Goal: Task Accomplishment & Management: Manage account settings

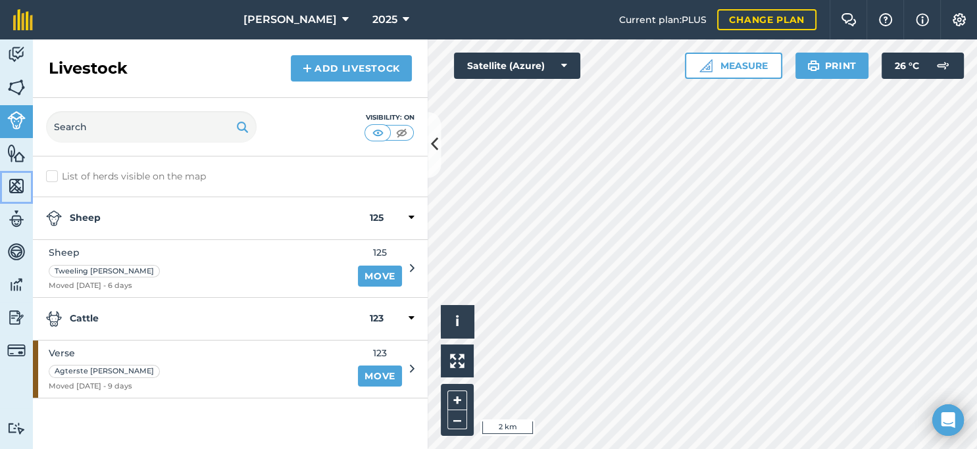
click at [14, 180] on img at bounding box center [16, 186] width 18 height 20
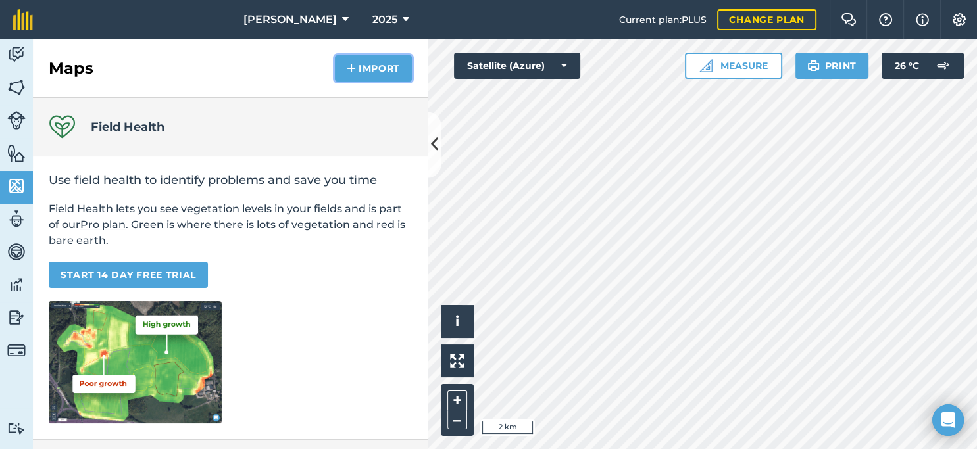
click at [382, 67] on button "Import" at bounding box center [373, 68] width 77 height 26
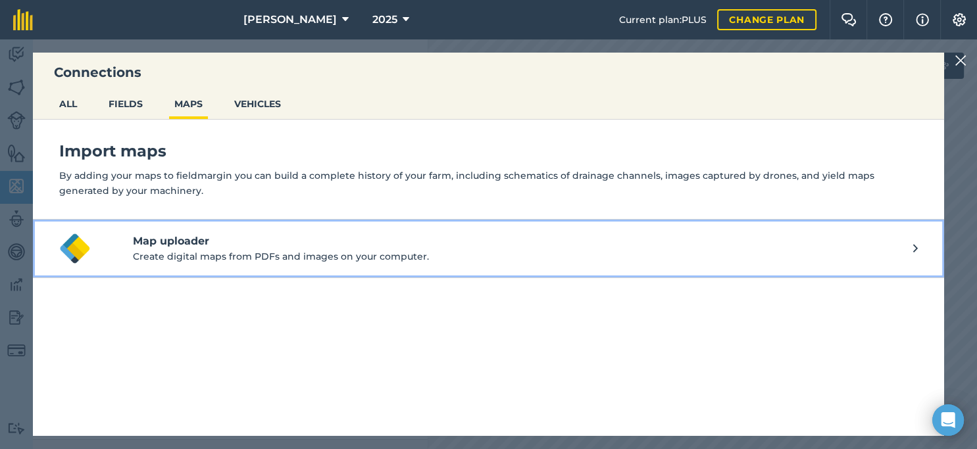
click at [266, 254] on p "Create digital maps from PDFs and images on your computer." at bounding box center [523, 256] width 780 height 14
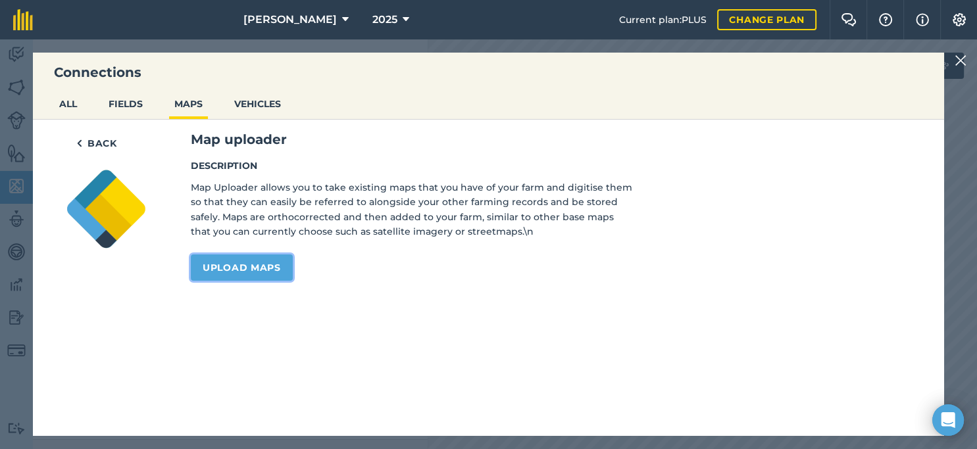
click at [264, 266] on link "Upload maps" at bounding box center [242, 268] width 102 height 26
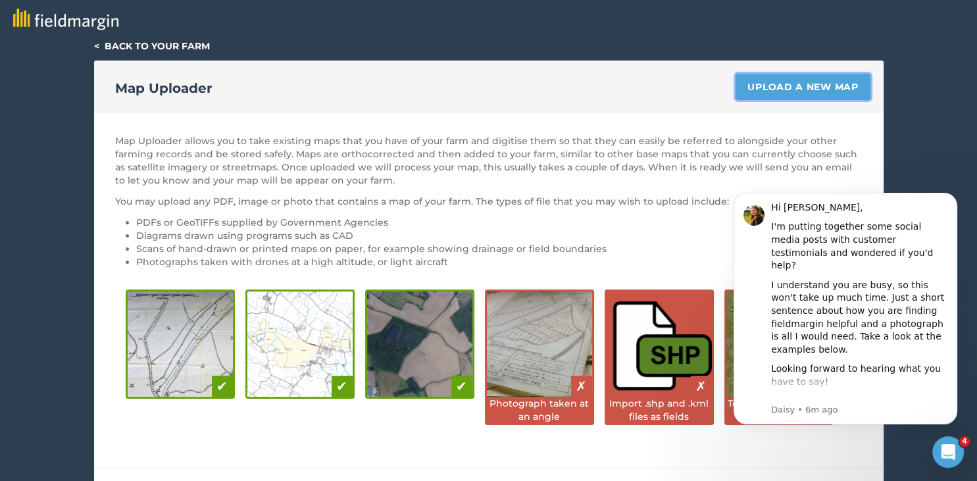
click at [775, 82] on link "Upload a new map" at bounding box center [802, 87] width 134 height 26
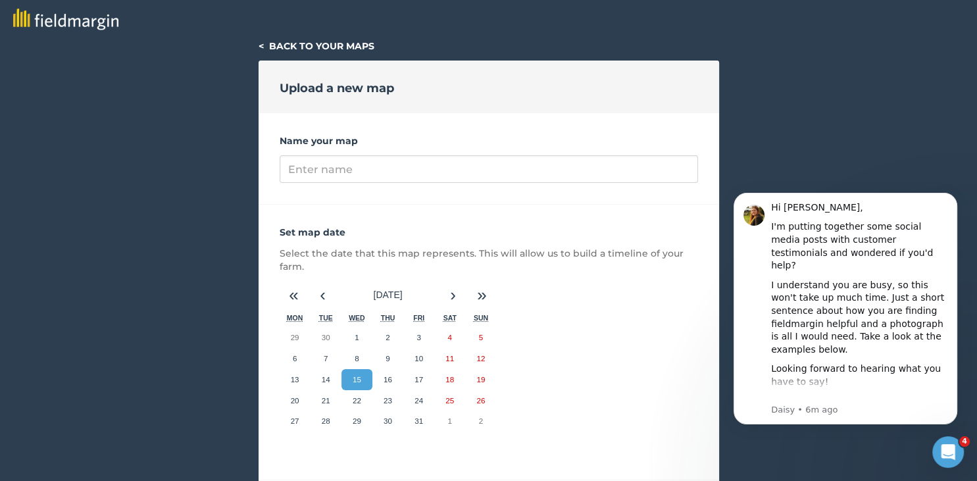
click at [291, 49] on link "< Back to your maps" at bounding box center [317, 46] width 116 height 12
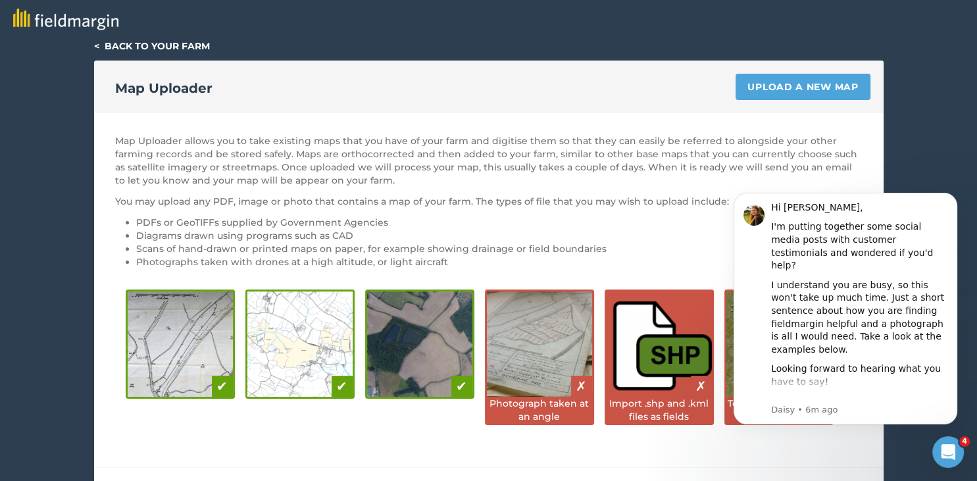
click at [174, 49] on link "< Back to your farm" at bounding box center [152, 46] width 116 height 12
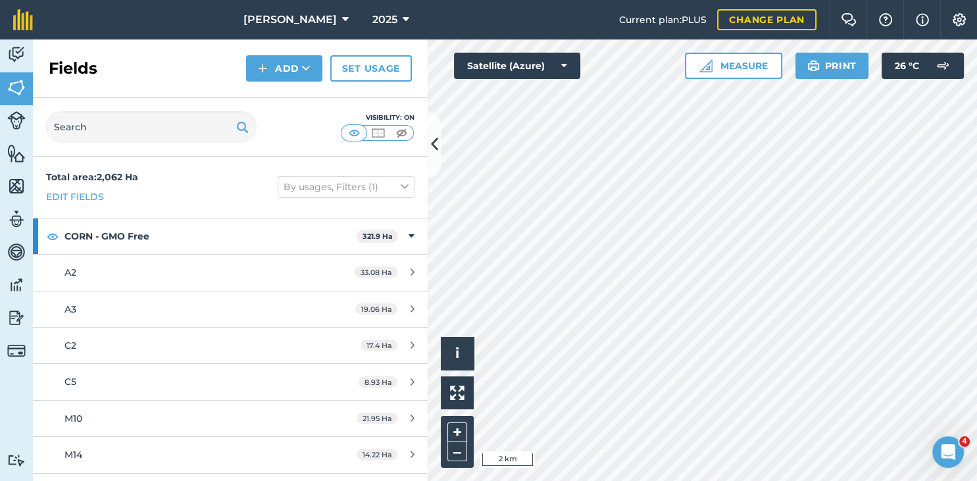
click at [301, 68] on button "Add" at bounding box center [284, 68] width 76 height 26
click at [280, 136] on link "Import" at bounding box center [284, 127] width 72 height 29
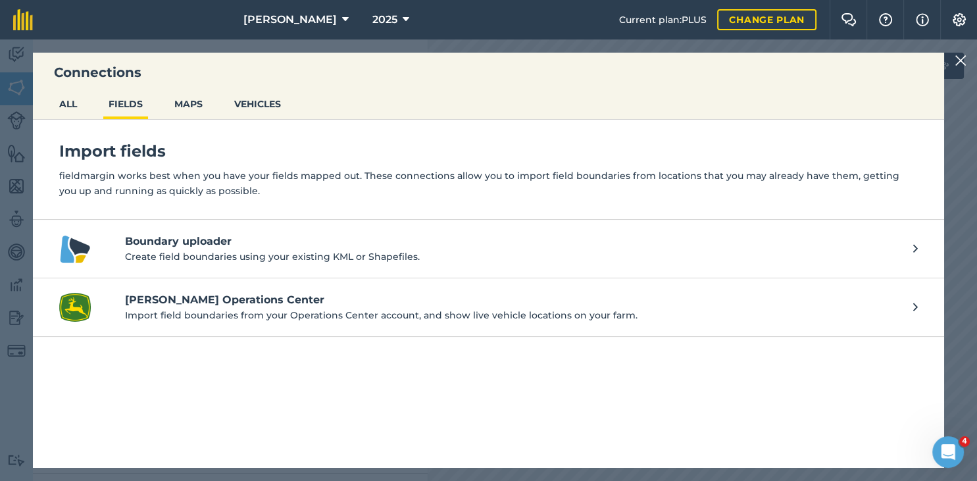
click at [246, 249] on p "Create field boundaries using your existing KML or Shapefiles." at bounding box center [512, 256] width 775 height 14
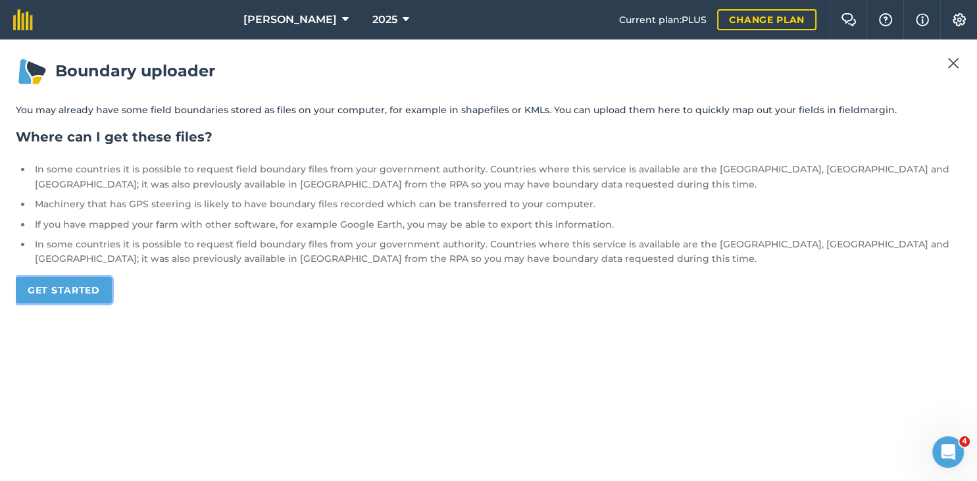
click at [59, 299] on link "Get started" at bounding box center [64, 290] width 96 height 26
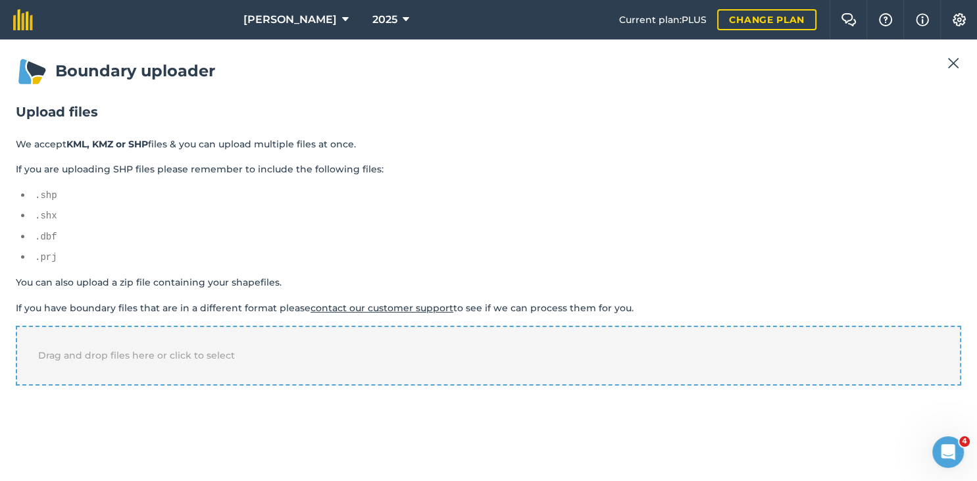
click at [201, 345] on div "Drag and drop files here or click to select" at bounding box center [488, 355] width 945 height 59
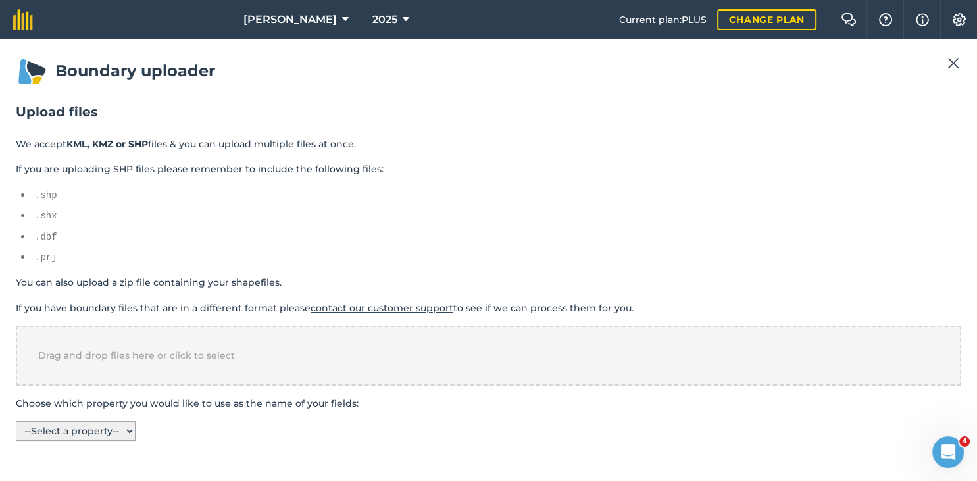
click at [16, 421] on select "-- Select a property -- name fill stroke stroke-width" at bounding box center [76, 431] width 120 height 20
click at [127, 426] on select "-- Select a property -- name fill stroke stroke-width" at bounding box center [76, 431] width 120 height 20
click at [16, 421] on select "-- Select a property -- name fill stroke stroke-width" at bounding box center [76, 431] width 120 height 20
select select "name"
click option "name" at bounding box center [0, 0] width 0 height 0
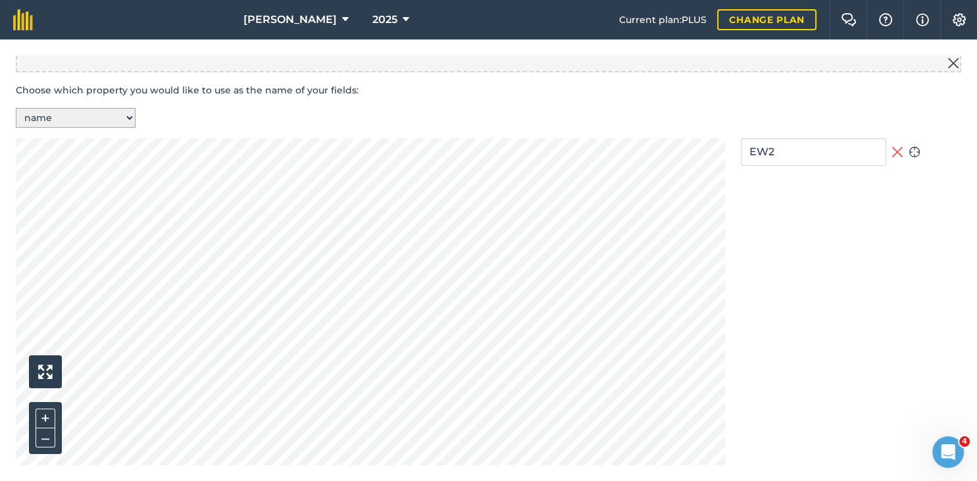
scroll to position [361, 0]
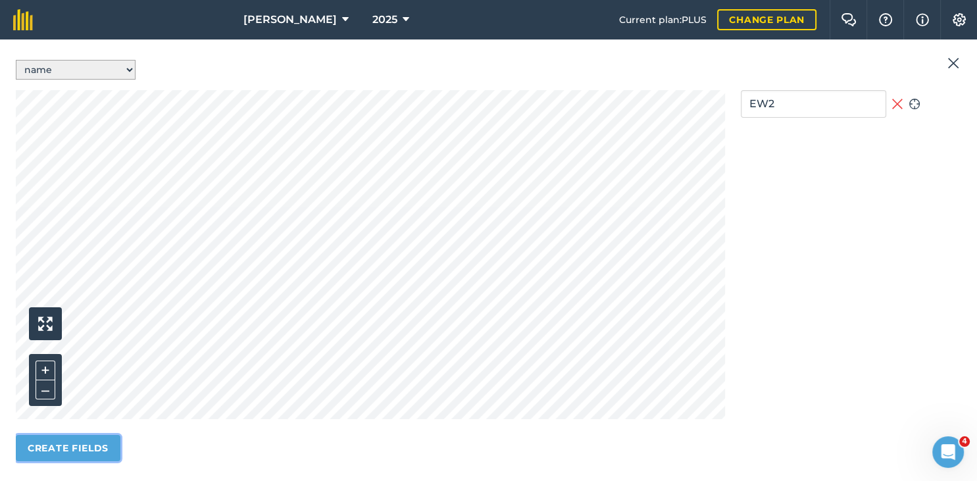
click at [104, 446] on button "Create fields" at bounding box center [68, 448] width 105 height 26
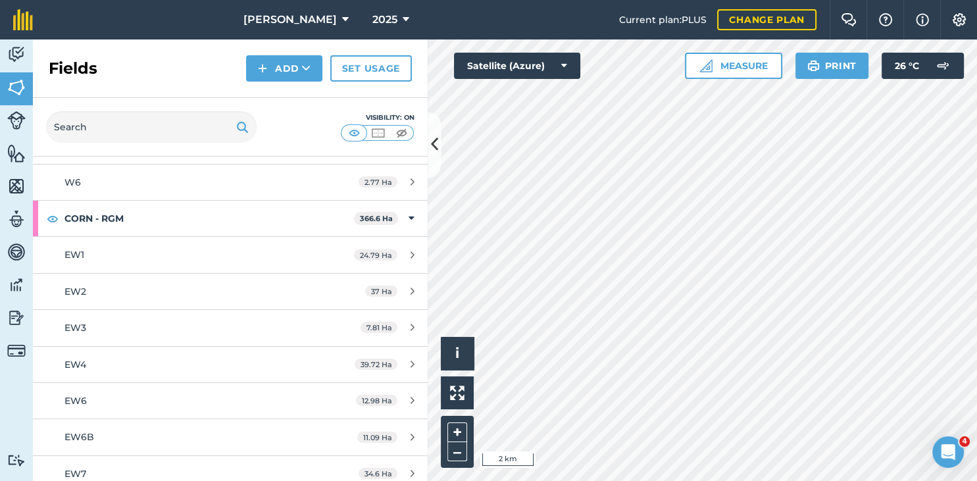
scroll to position [816, 0]
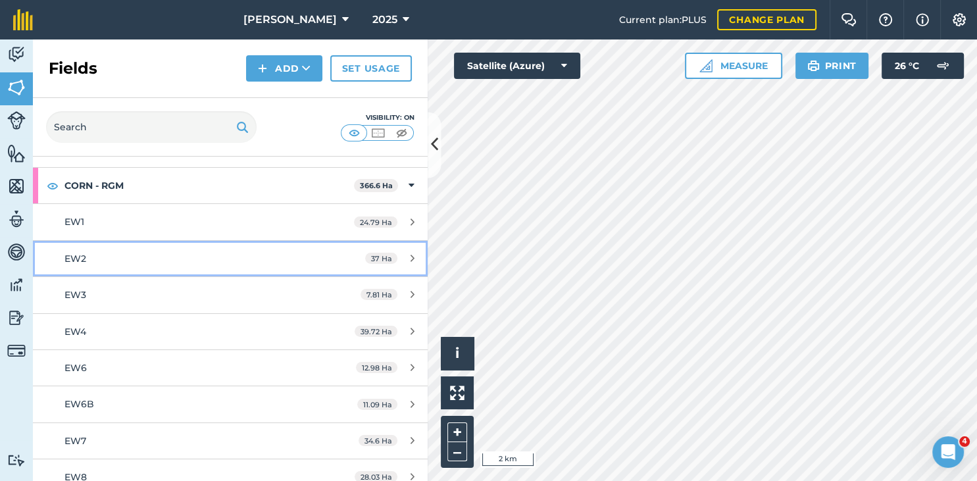
click at [331, 249] on link "EW2 37 Ha" at bounding box center [230, 259] width 395 height 36
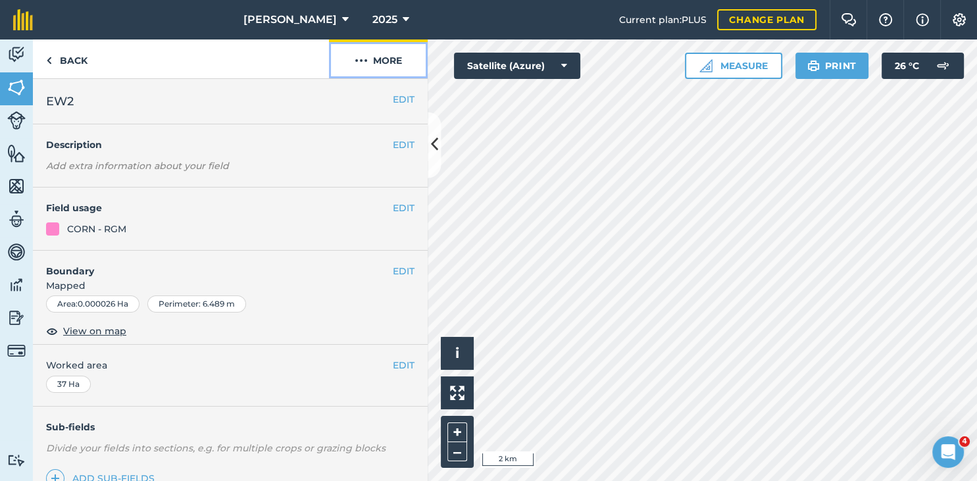
click at [382, 64] on button "More" at bounding box center [378, 58] width 99 height 39
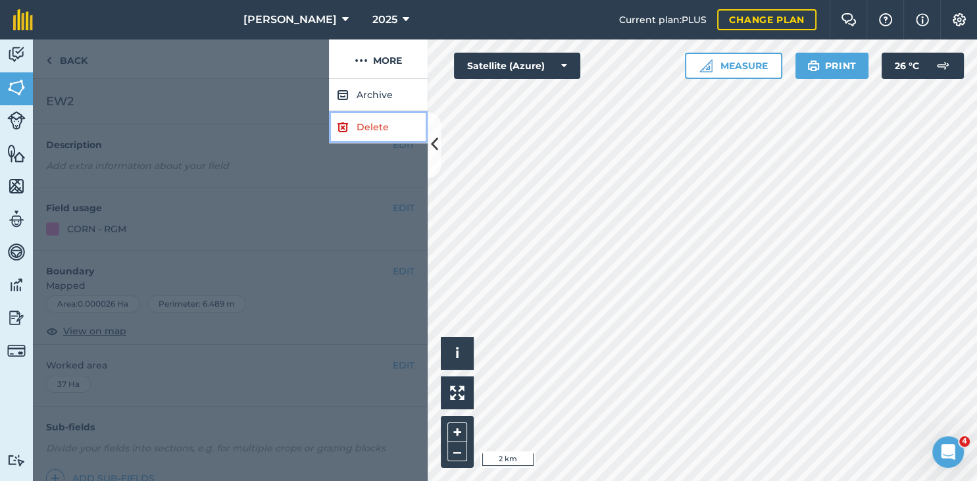
click at [369, 122] on link "Delete" at bounding box center [378, 127] width 99 height 32
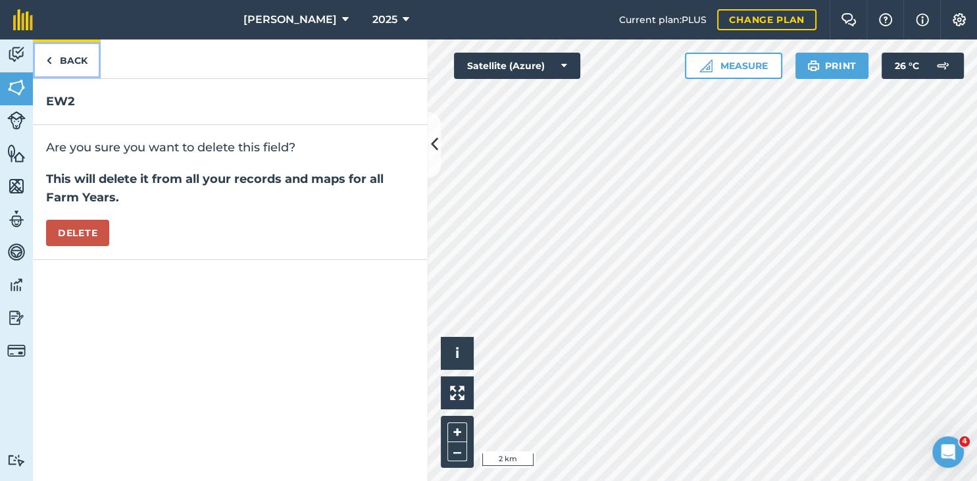
click at [57, 60] on link "Back" at bounding box center [67, 58] width 68 height 39
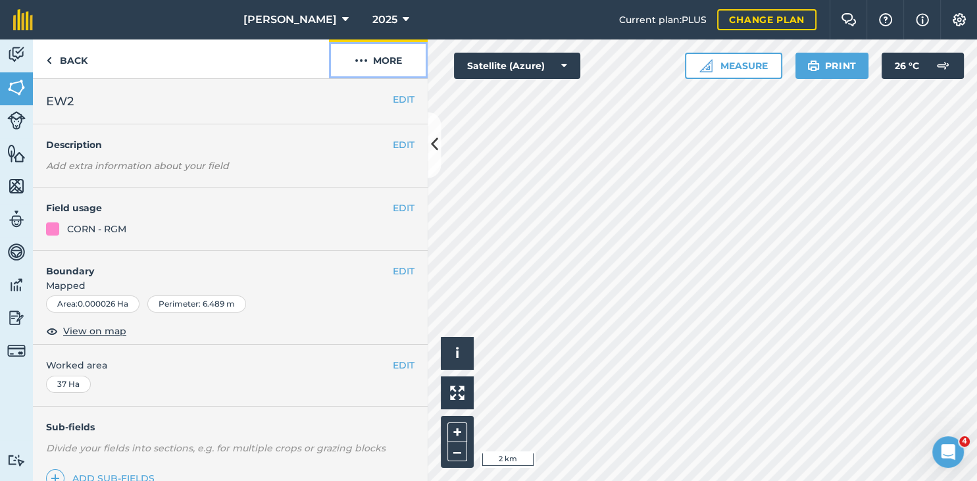
click at [389, 49] on button "More" at bounding box center [378, 58] width 99 height 39
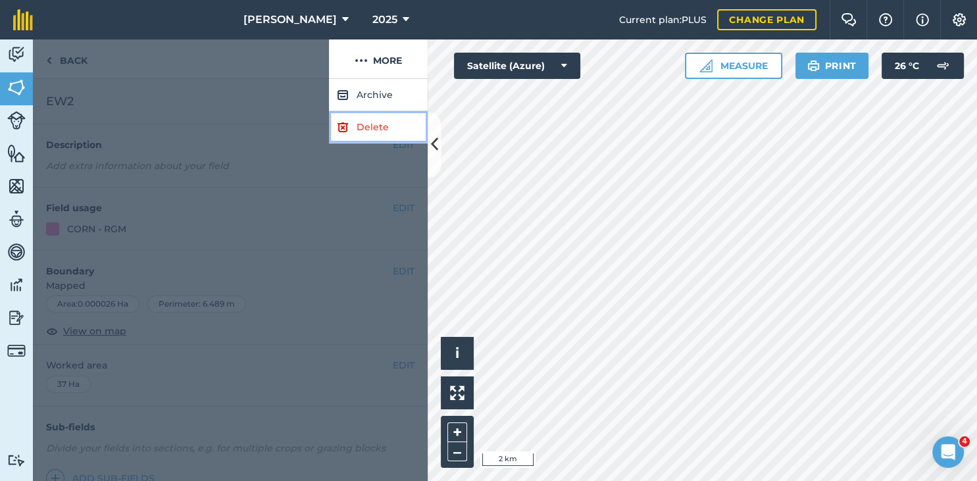
click at [378, 125] on link "Delete" at bounding box center [378, 127] width 99 height 32
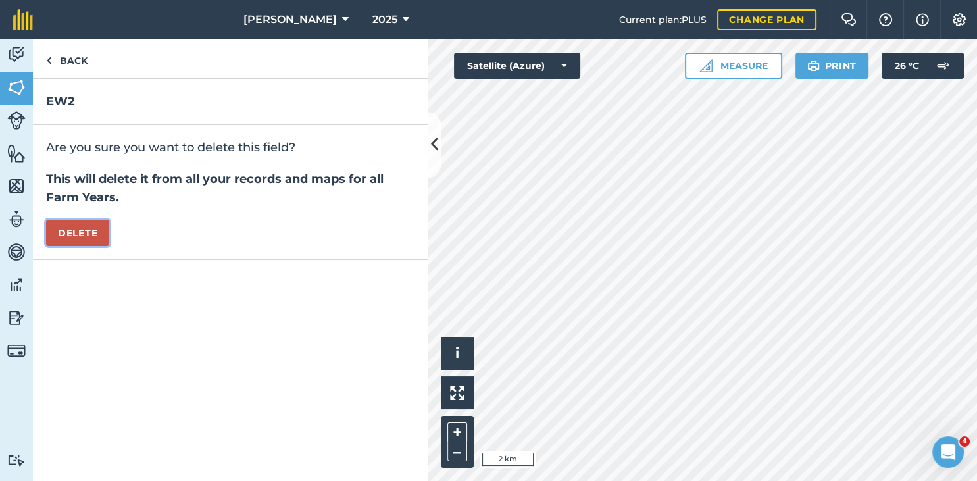
click at [76, 233] on button "Delete" at bounding box center [77, 233] width 63 height 26
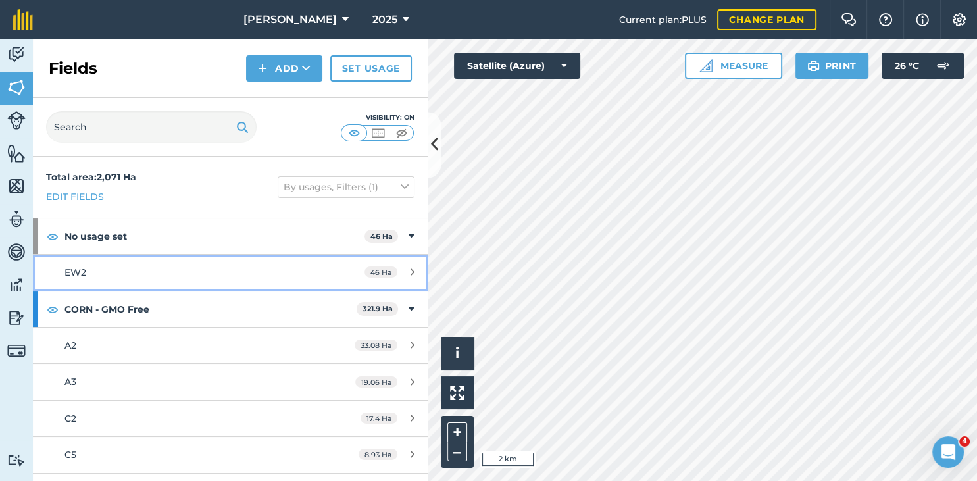
click at [168, 267] on div "EW2" at bounding box center [187, 272] width 247 height 14
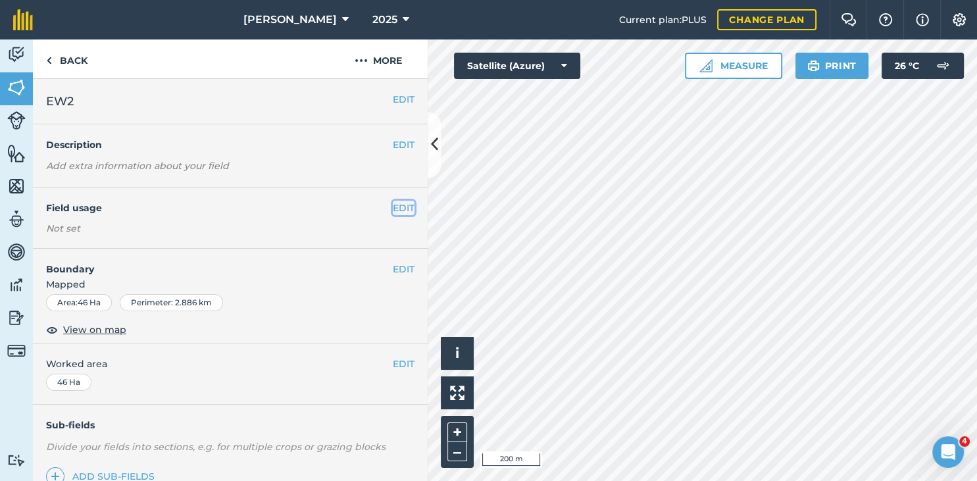
click at [401, 207] on button "EDIT" at bounding box center [404, 208] width 22 height 14
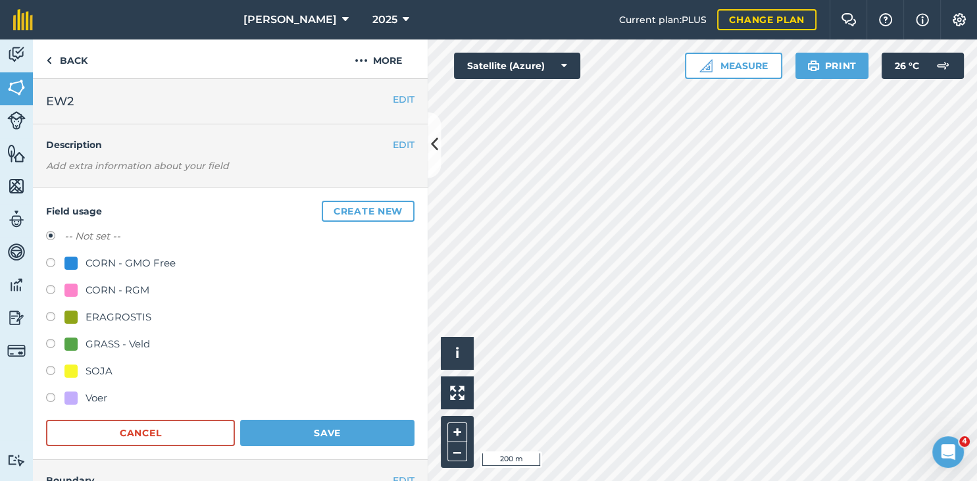
click at [128, 293] on div "CORN - RGM" at bounding box center [118, 290] width 64 height 16
radio input "true"
radio input "false"
click at [300, 425] on button "Save" at bounding box center [327, 433] width 174 height 26
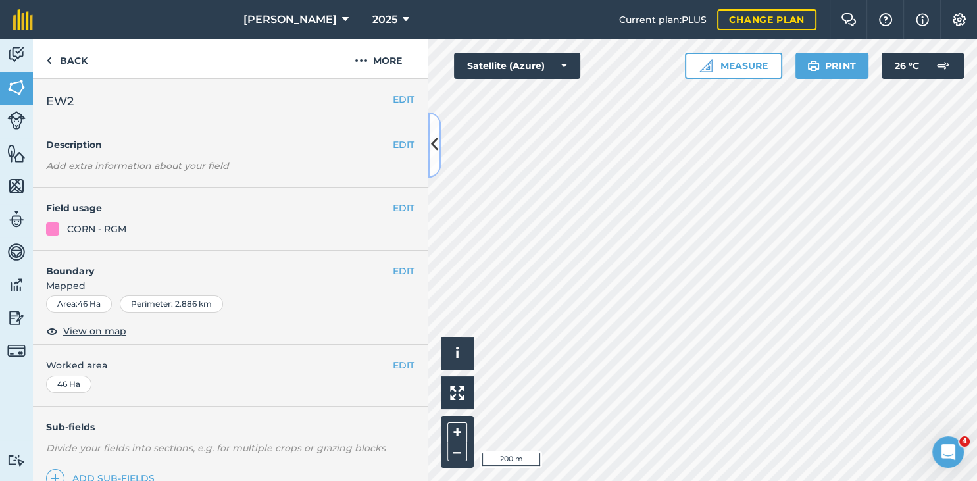
click at [436, 155] on icon at bounding box center [434, 145] width 7 height 23
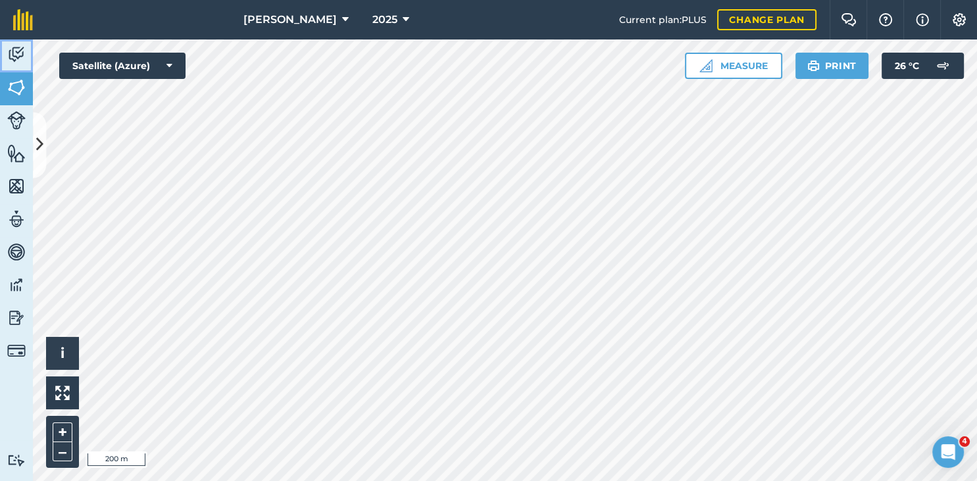
click at [18, 51] on img at bounding box center [16, 55] width 18 height 20
click at [17, 86] on img at bounding box center [16, 88] width 18 height 20
click at [20, 196] on link "Maps" at bounding box center [16, 187] width 33 height 33
click at [13, 226] on img at bounding box center [16, 219] width 18 height 20
click at [32, 149] on link "Features" at bounding box center [16, 154] width 33 height 33
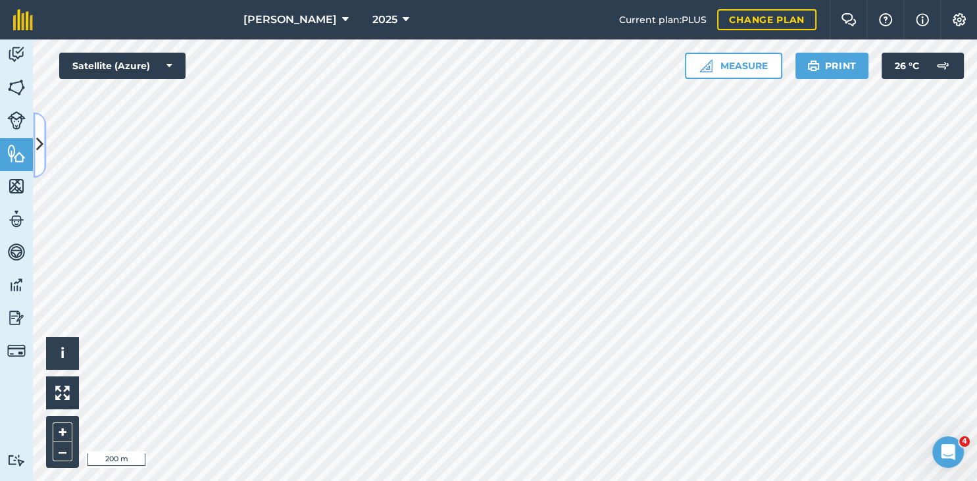
click at [36, 150] on icon at bounding box center [39, 145] width 7 height 23
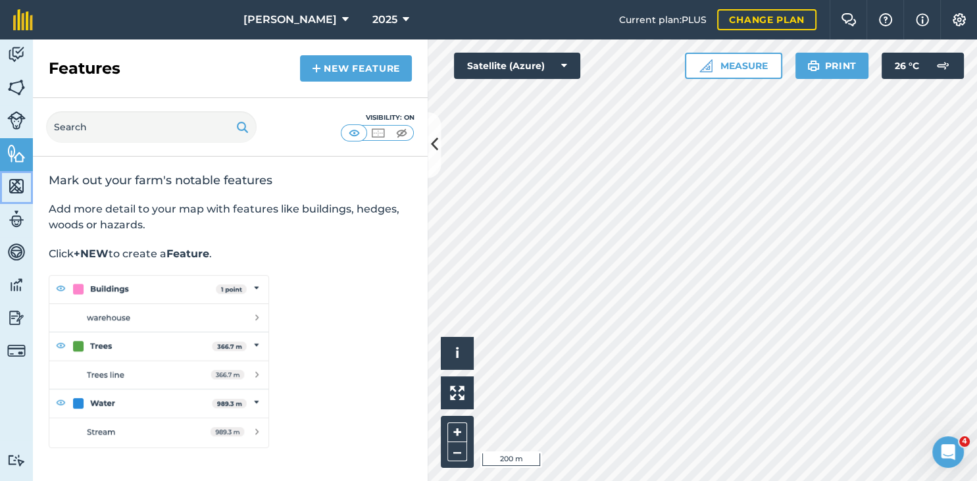
click at [11, 203] on link "Maps" at bounding box center [16, 187] width 33 height 33
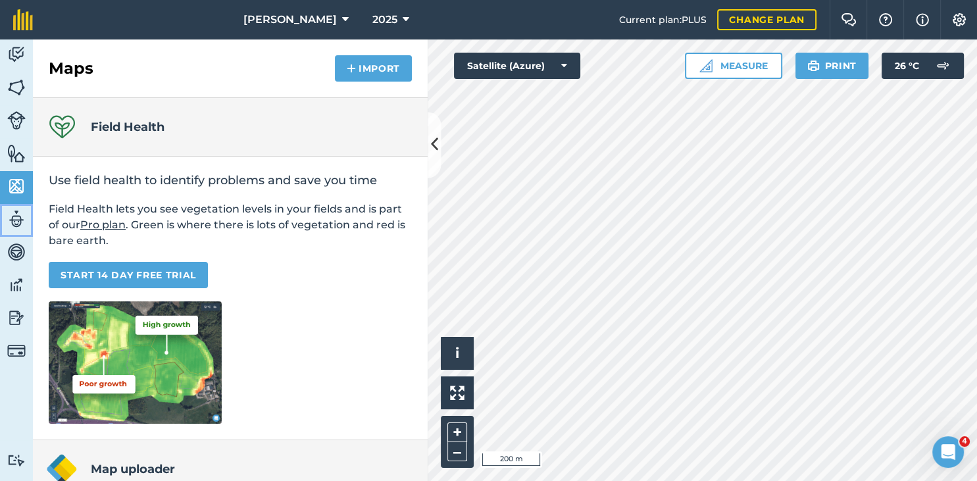
click at [12, 225] on img at bounding box center [16, 219] width 18 height 20
select select "MEMBER"
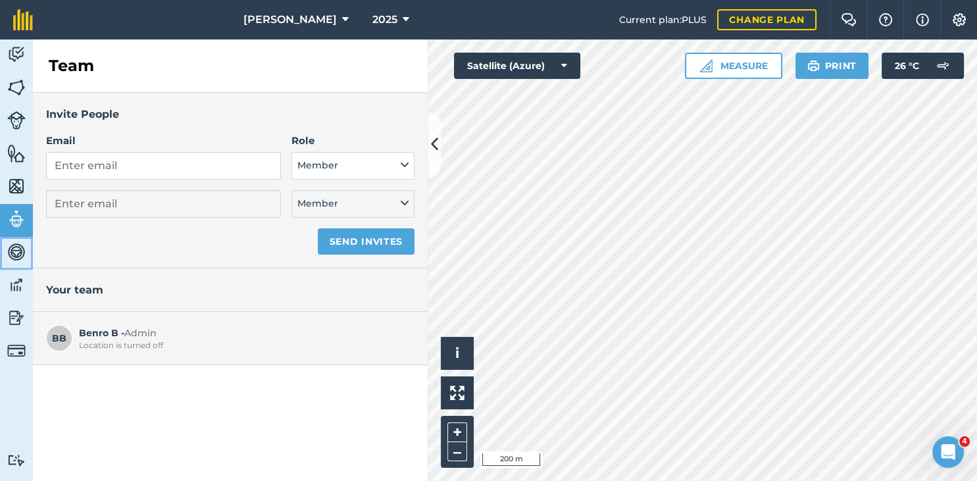
click at [12, 245] on img at bounding box center [16, 252] width 18 height 20
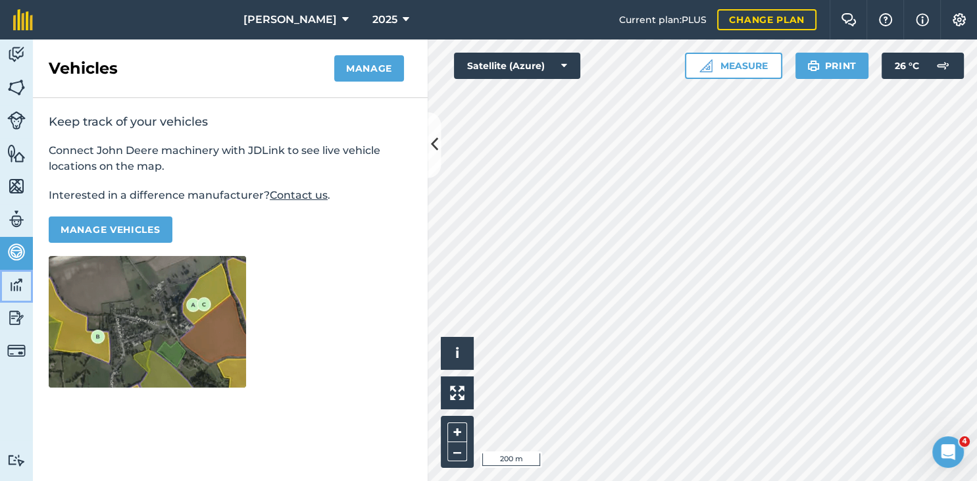
click at [11, 293] on img at bounding box center [16, 285] width 18 height 20
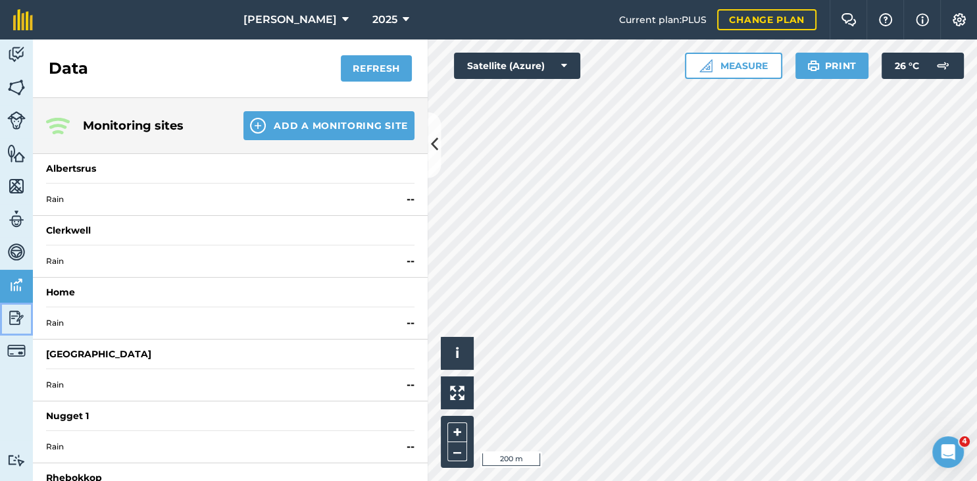
click at [14, 314] on img at bounding box center [16, 318] width 18 height 20
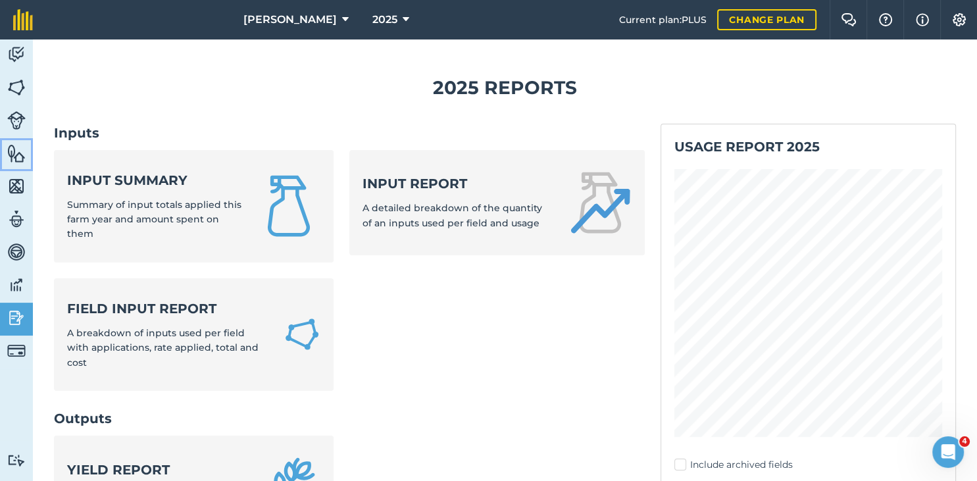
click at [22, 147] on img at bounding box center [16, 153] width 18 height 20
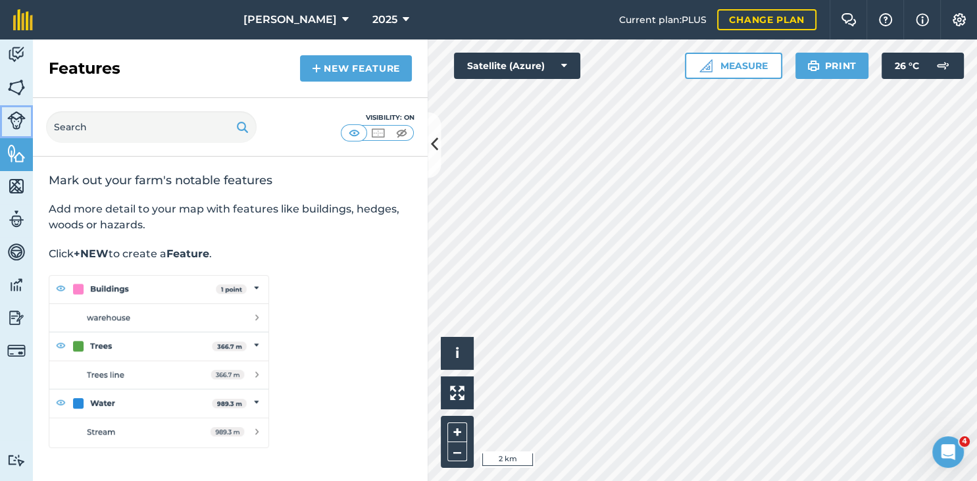
click at [17, 111] on link "Livestock" at bounding box center [16, 121] width 33 height 33
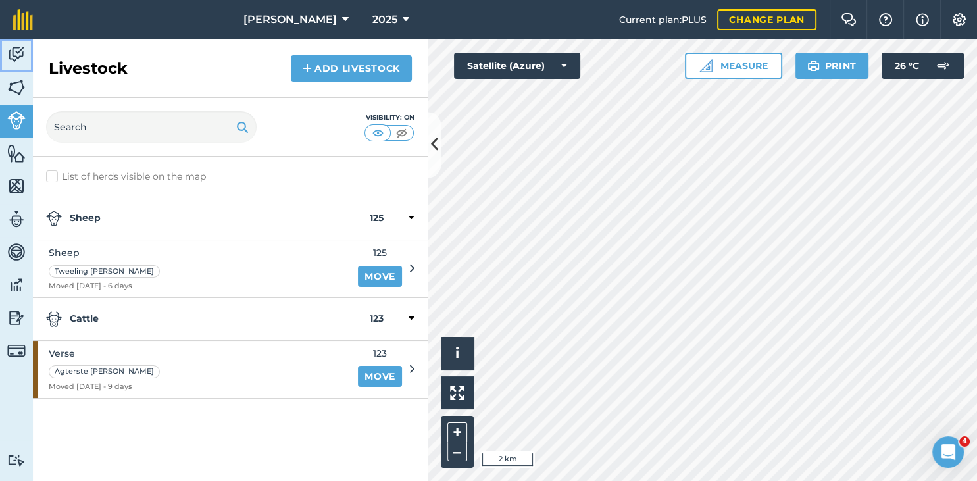
click at [13, 46] on img at bounding box center [16, 55] width 18 height 20
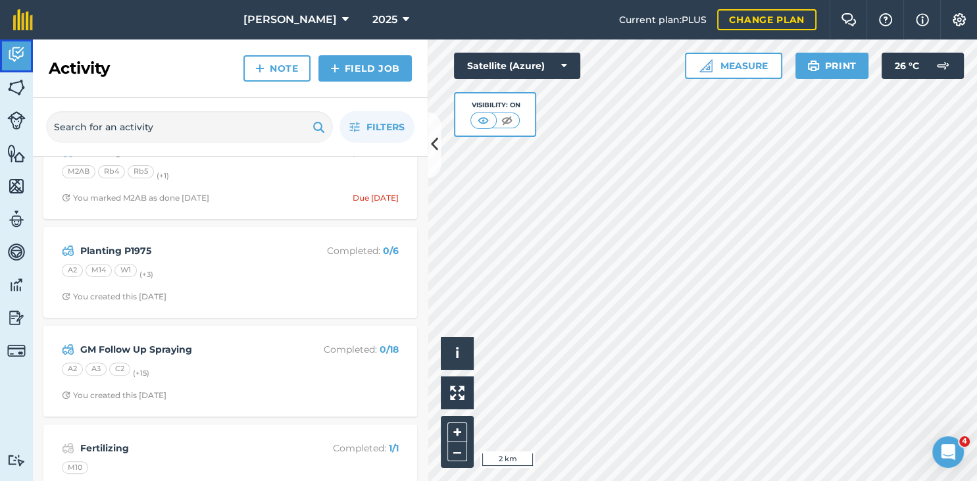
scroll to position [468, 0]
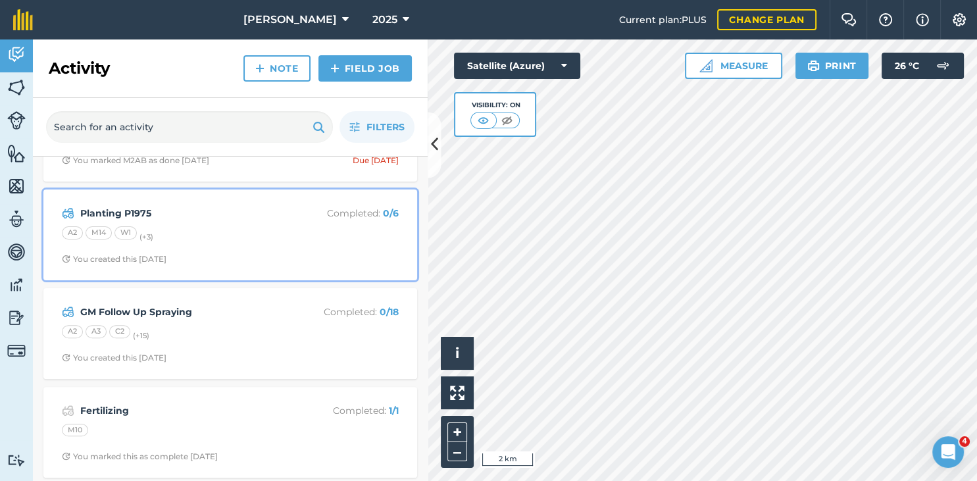
click at [262, 236] on div "A2 M14 W1 (+ 3 )" at bounding box center [230, 234] width 337 height 17
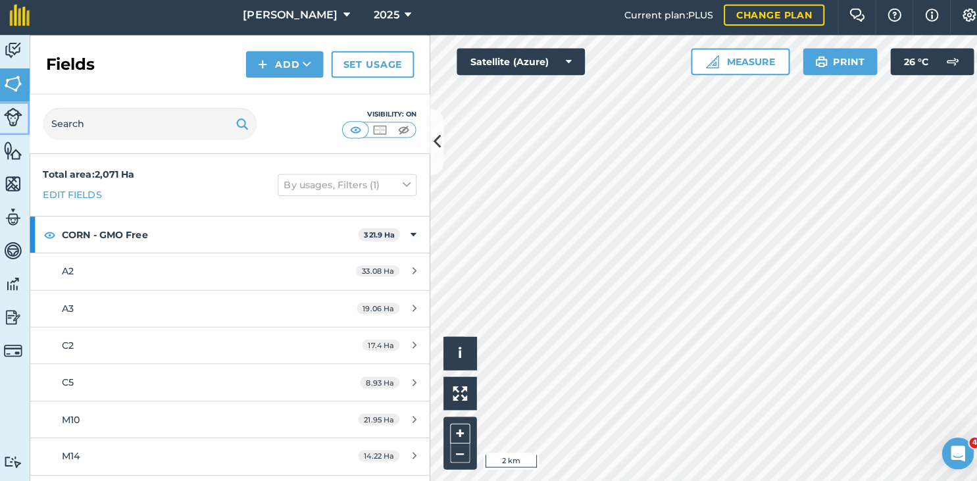
click at [26, 122] on link "Livestock" at bounding box center [16, 121] width 33 height 33
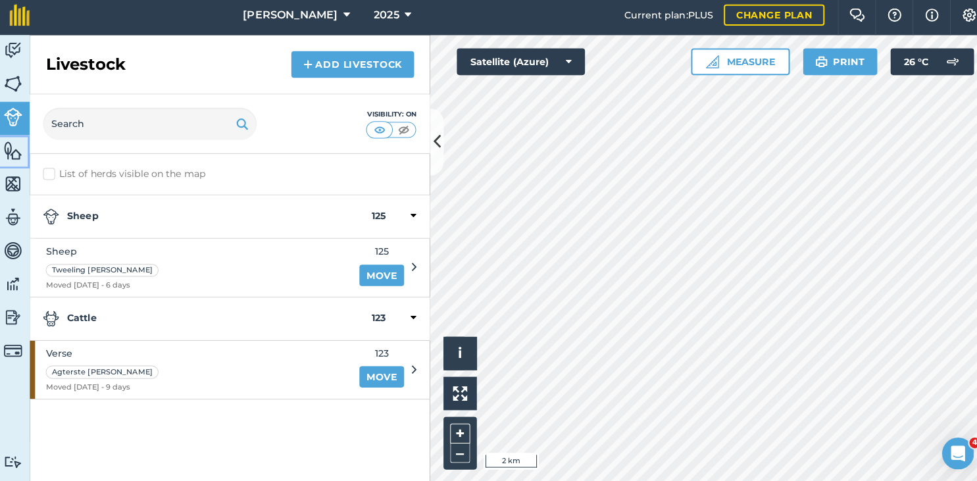
click at [15, 156] on img at bounding box center [16, 153] width 18 height 20
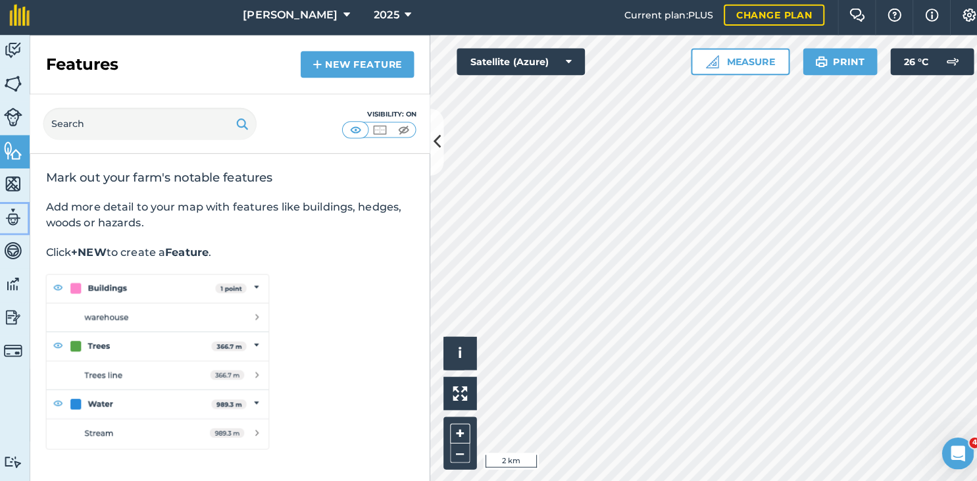
click at [16, 205] on link "Team" at bounding box center [16, 220] width 33 height 33
select select "MEMBER"
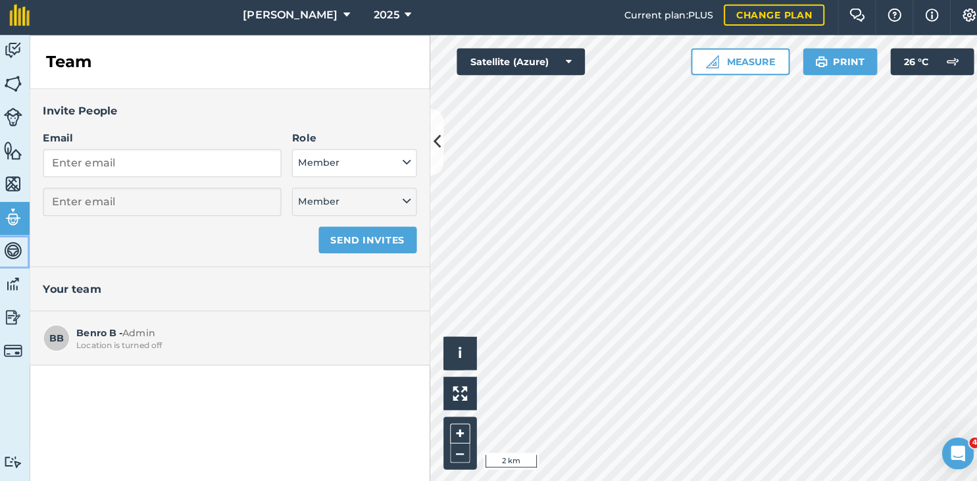
click at [9, 262] on link "Vehicles" at bounding box center [16, 253] width 33 height 33
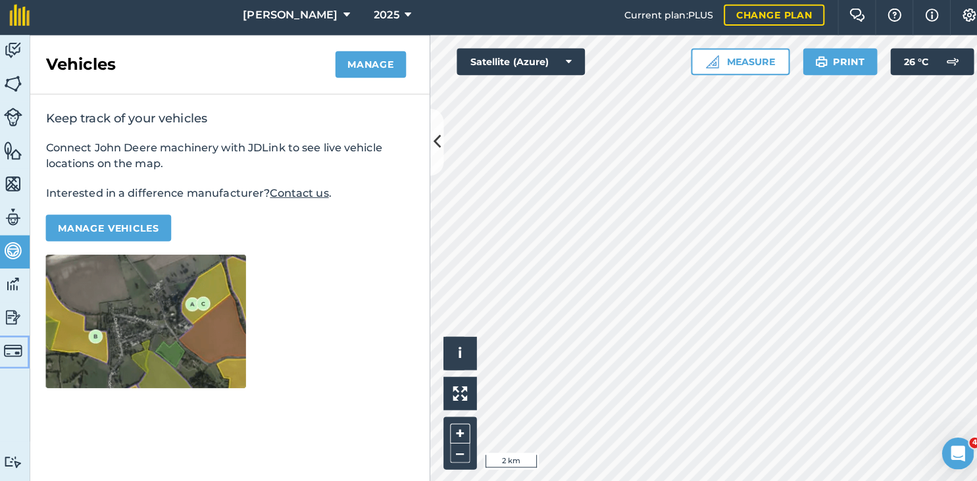
click at [12, 358] on img at bounding box center [16, 350] width 18 height 18
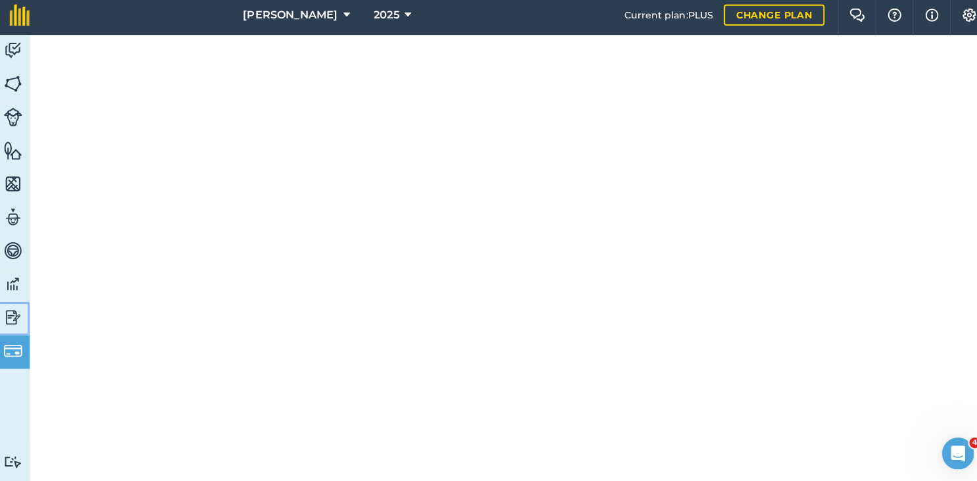
click at [18, 309] on img at bounding box center [16, 318] width 18 height 20
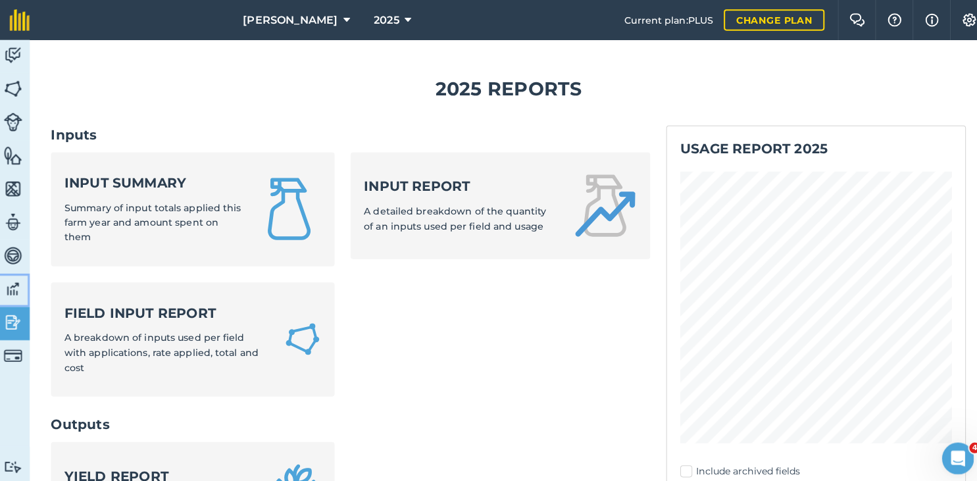
click at [11, 273] on link "Data" at bounding box center [16, 286] width 33 height 33
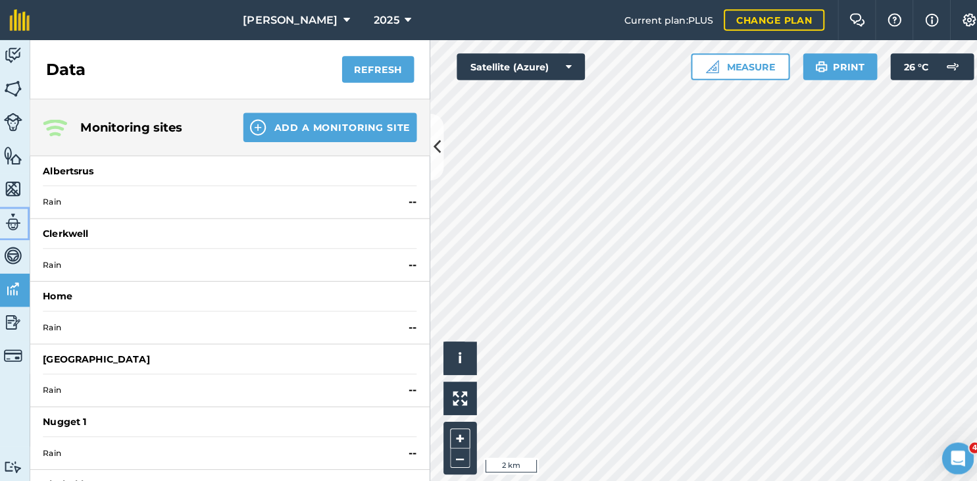
click at [7, 224] on link "Team" at bounding box center [16, 220] width 33 height 33
select select "MEMBER"
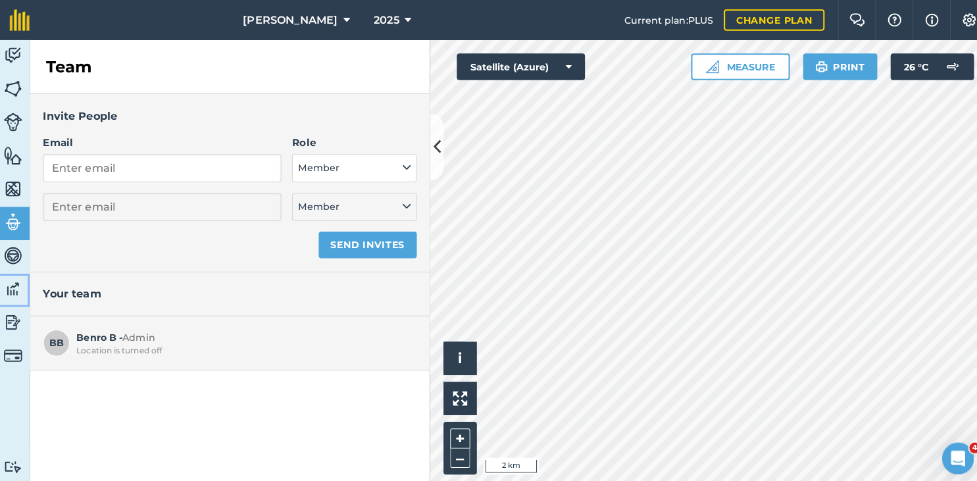
click at [6, 270] on link "Data" at bounding box center [16, 286] width 33 height 33
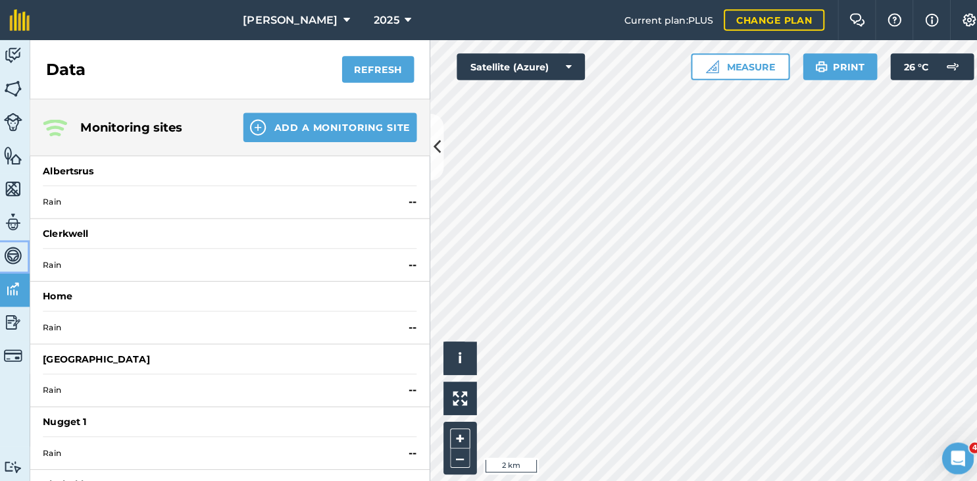
click at [12, 255] on img at bounding box center [16, 252] width 18 height 20
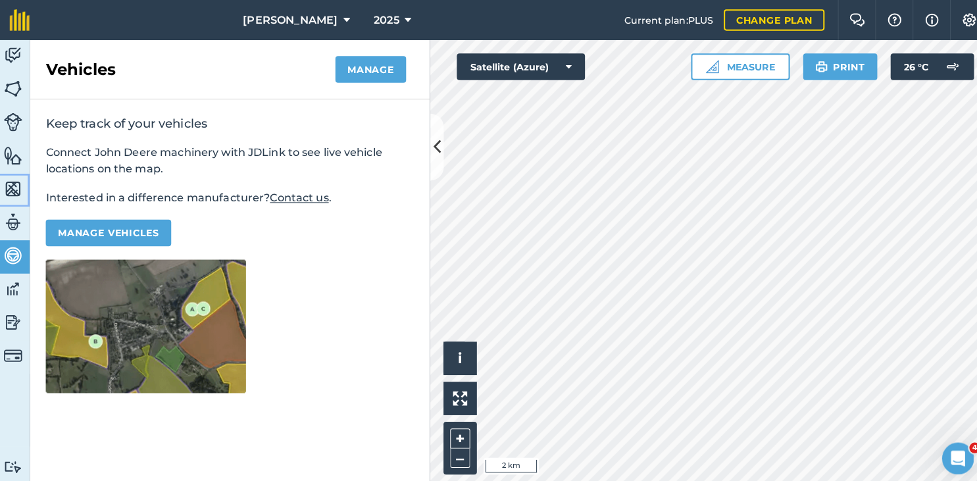
click at [13, 195] on img at bounding box center [16, 186] width 18 height 20
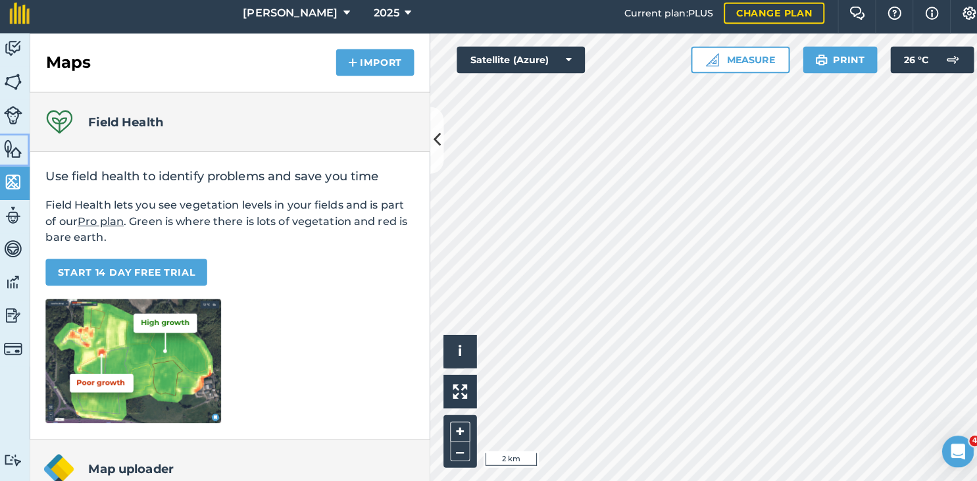
click at [26, 159] on link "Features" at bounding box center [16, 154] width 33 height 33
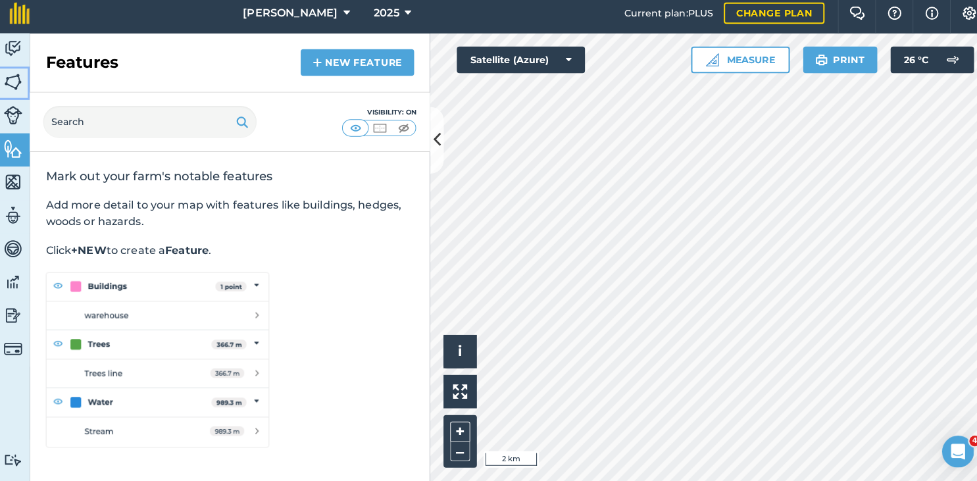
click at [6, 93] on link "Fields" at bounding box center [16, 88] width 33 height 33
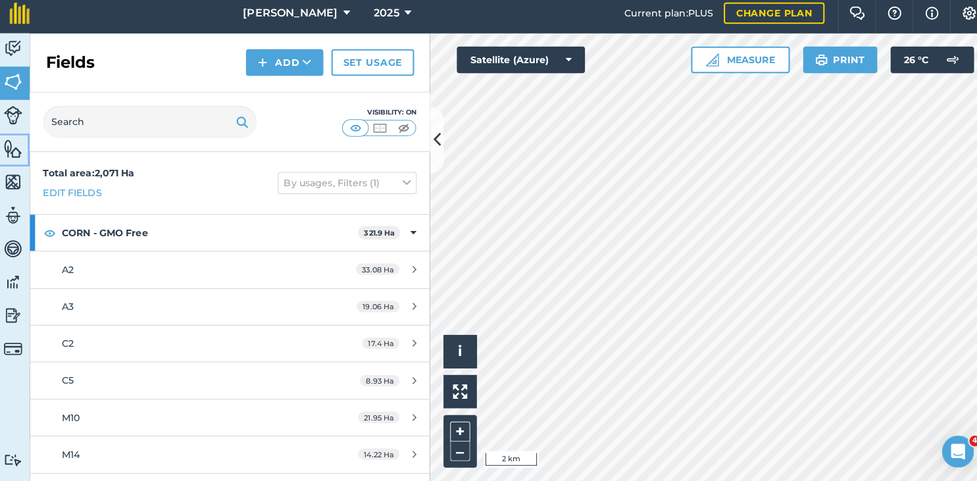
click at [11, 139] on link "Features" at bounding box center [16, 154] width 33 height 33
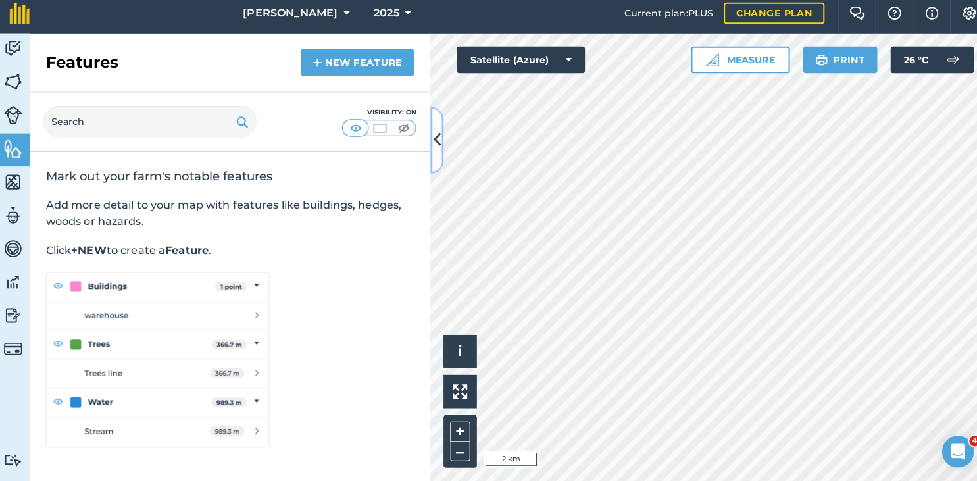
click at [434, 142] on icon at bounding box center [434, 145] width 7 height 23
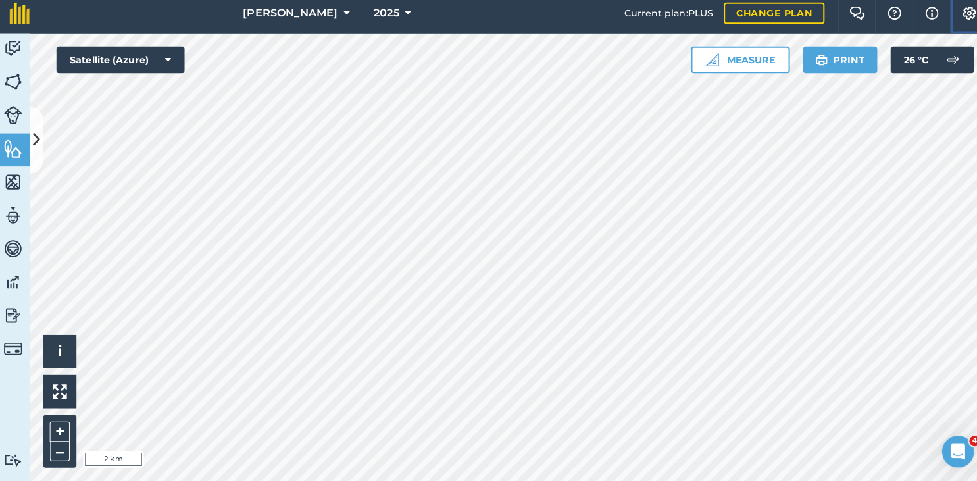
click at [957, 18] on img at bounding box center [959, 19] width 16 height 13
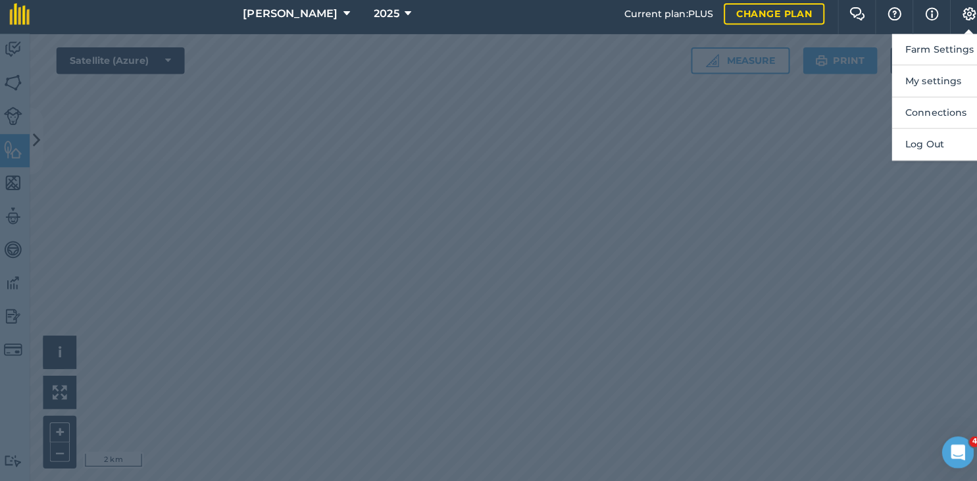
click at [707, 251] on div at bounding box center [488, 259] width 977 height 441
